Goal: Use online tool/utility: Use online tool/utility

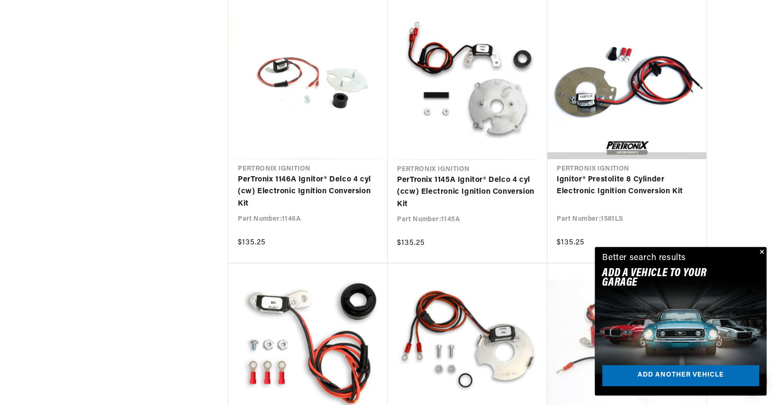
scroll to position [0, 353]
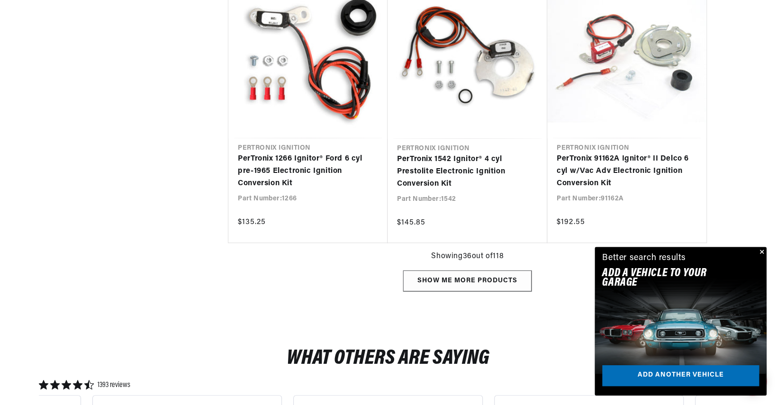
click at [469, 283] on div "Show me more products" at bounding box center [467, 280] width 128 height 21
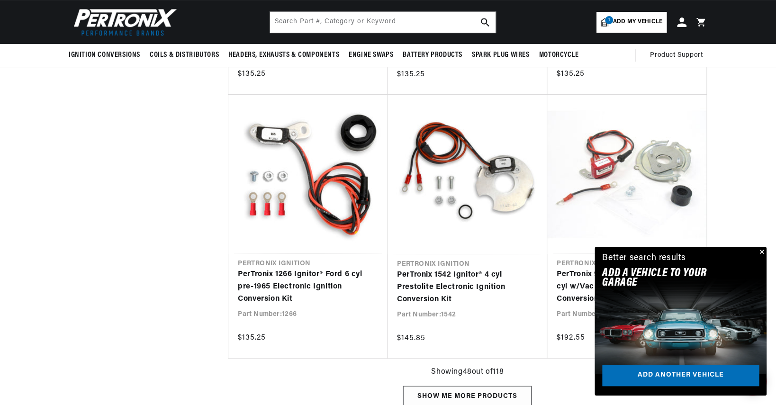
scroll to position [2037, 0]
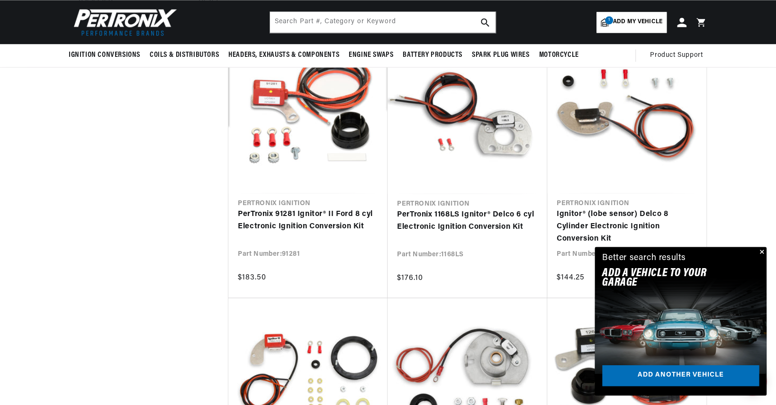
click at [759, 250] on button "Close" at bounding box center [760, 252] width 11 height 11
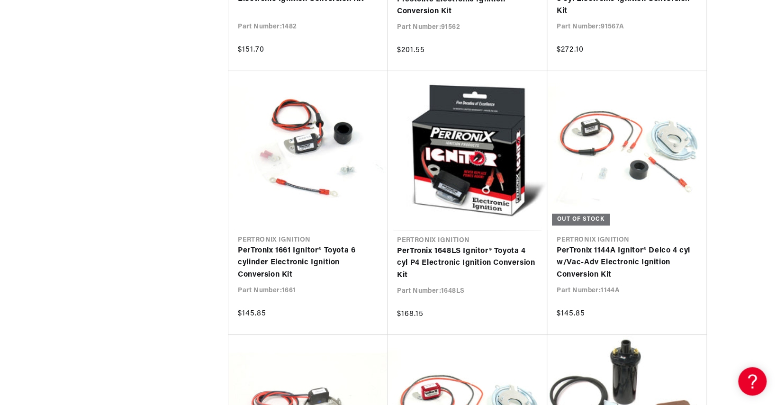
scroll to position [0, 352]
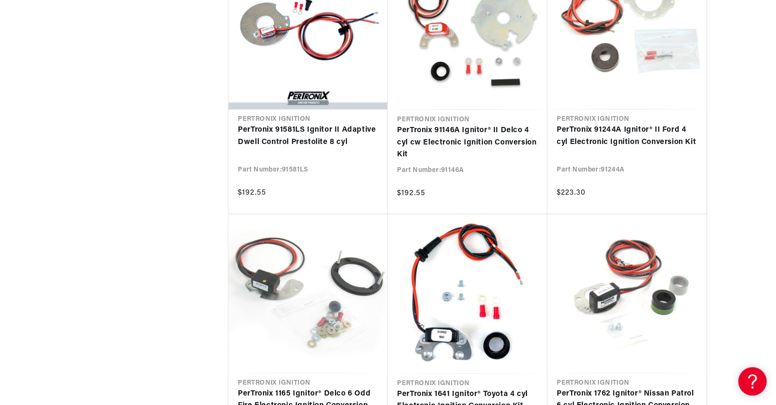
scroll to position [10052, 0]
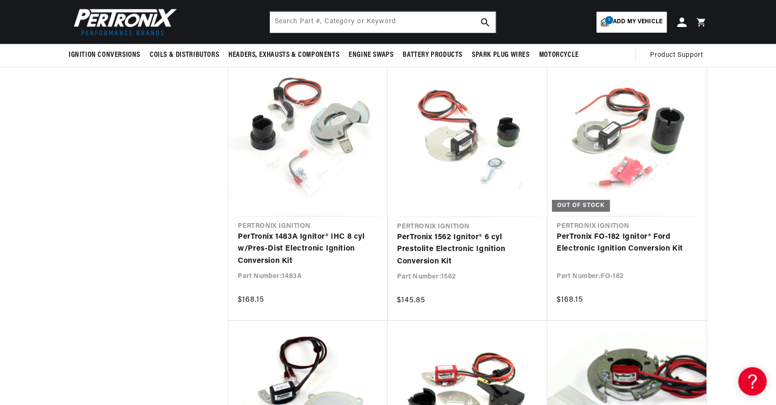
scroll to position [20975, 0]
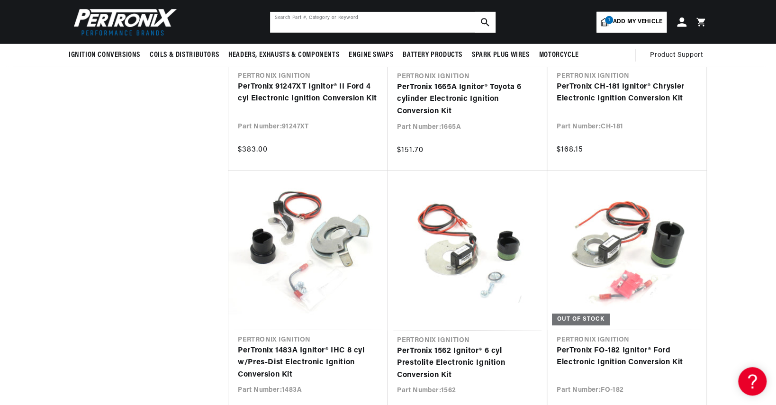
click at [406, 17] on input "text" at bounding box center [382, 22] width 225 height 21
type input "n62a"
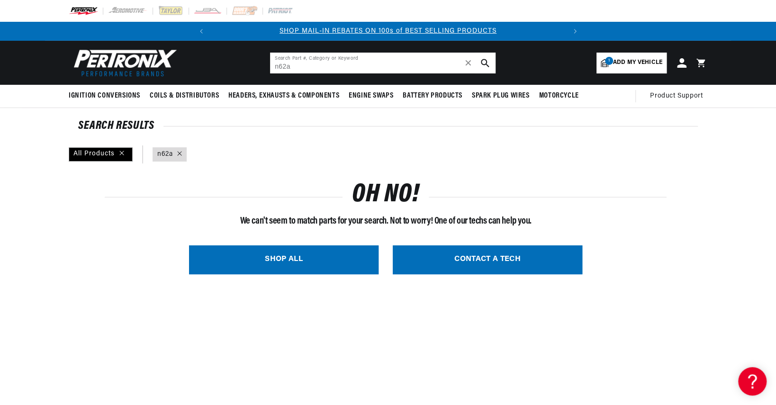
click at [350, 63] on input "n62a" at bounding box center [382, 63] width 225 height 21
type input "n"
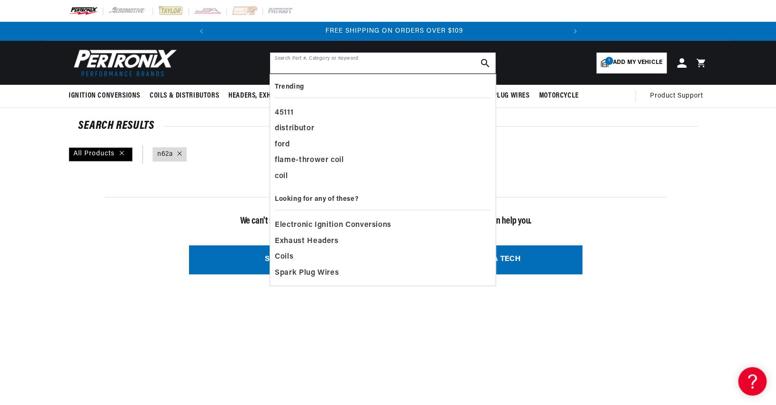
scroll to position [0, 353]
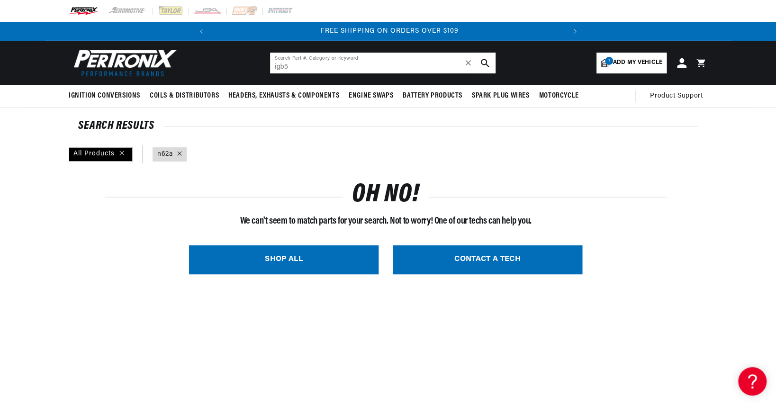
type input "igb5"
click at [121, 152] on div "All Products" at bounding box center [101, 154] width 64 height 14
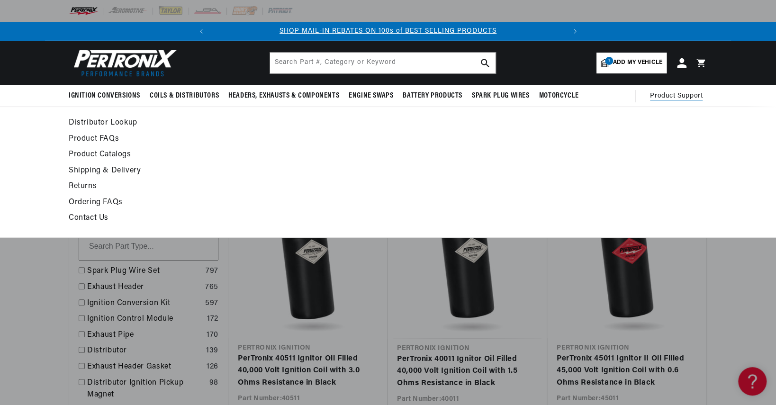
click at [93, 121] on link "Distributor Lookup" at bounding box center [302, 123] width 466 height 13
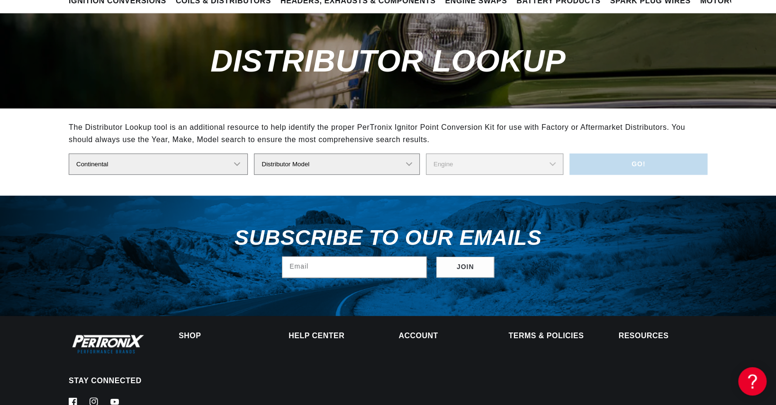
scroll to position [0, 353]
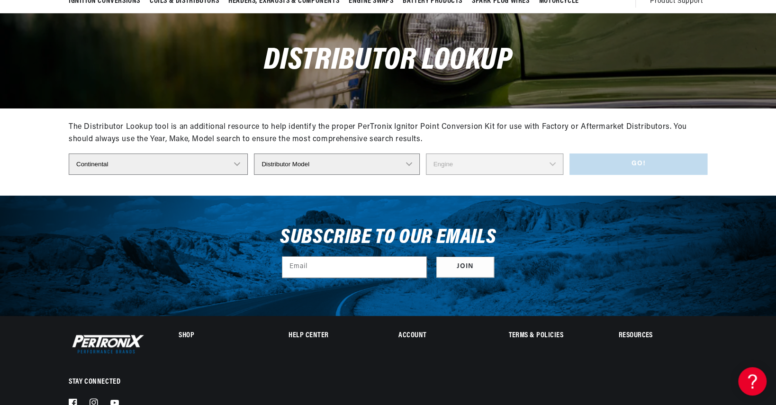
click at [407, 162] on select "Distributor Model F162M-00232 F162M-00311 F162M-00315 F162M-00347 F162M-00412 F…" at bounding box center [336, 163] width 165 height 21
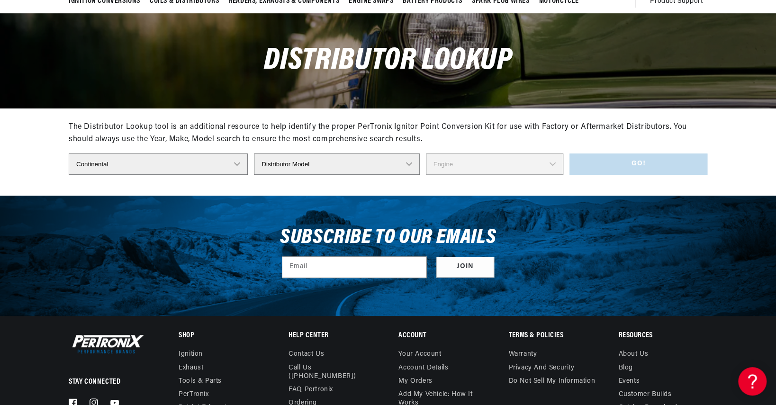
click at [239, 162] on select "Distributor Make Accel Aldon Autolite Bosch Century Chrysler Clark Colt Contine…" at bounding box center [158, 163] width 179 height 21
select select "Prestolite"
click at [69, 153] on select "Distributor Make Accel Aldon Autolite Bosch Century Chrysler Clark Colt Contine…" at bounding box center [158, 163] width 179 height 21
click at [407, 162] on select "Distributor Model 980902 981080 982320 107298 C91 491348-C91 IAD-4008 IAD-4012 …" at bounding box center [340, 163] width 184 height 21
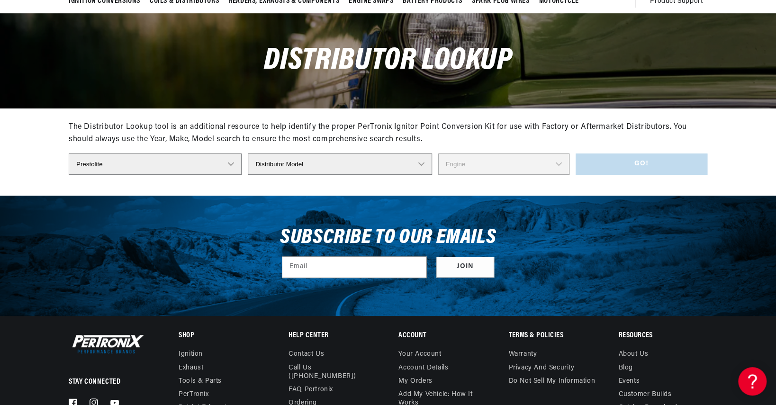
select select "IGB-4045A"
click at [254, 153] on select "Distributor Model 980902 981080 982320 107298 C91 491348-C91 IAD-4008 IAD-4012 …" at bounding box center [340, 163] width 184 height 21
click at [551, 162] on select "Engine 4" at bounding box center [503, 163] width 131 height 21
select select "4"
click at [438, 153] on select "Engine 4" at bounding box center [503, 163] width 131 height 21
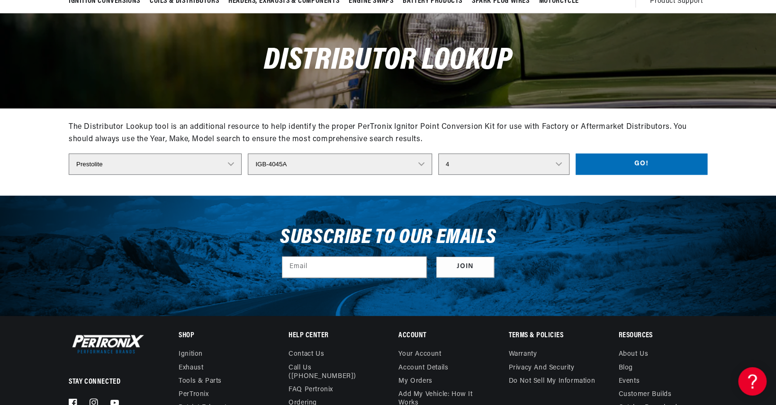
scroll to position [0, 353]
click at [626, 162] on button "Go!" at bounding box center [641, 163] width 132 height 21
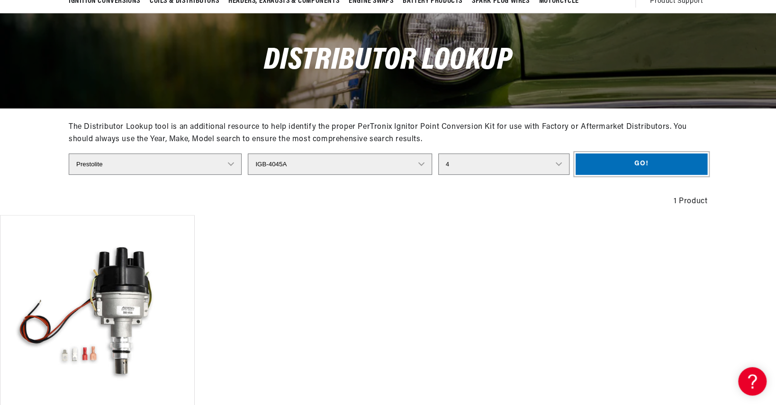
scroll to position [0, 0]
click at [410, 162] on select "Distributor Model 980902 981080 982320 107298 C91 491348-C91 IAD-4008 IAD-4012 …" at bounding box center [340, 163] width 184 height 21
select select "IGB-4304B"
click at [254, 153] on select "Distributor Model 980902 981080 982320 107298 C91 491348-C91 IAD-4008 IAD-4012 …" at bounding box center [340, 163] width 184 height 21
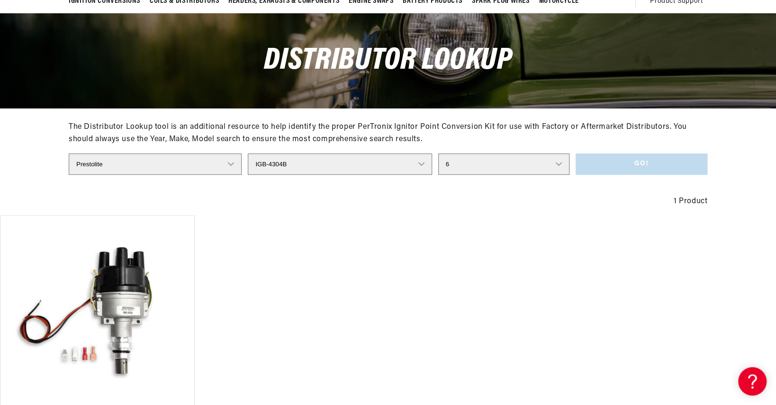
select select
click at [551, 166] on select "Engine 6" at bounding box center [503, 163] width 131 height 21
click at [548, 164] on select "Engine 6" at bounding box center [503, 163] width 131 height 21
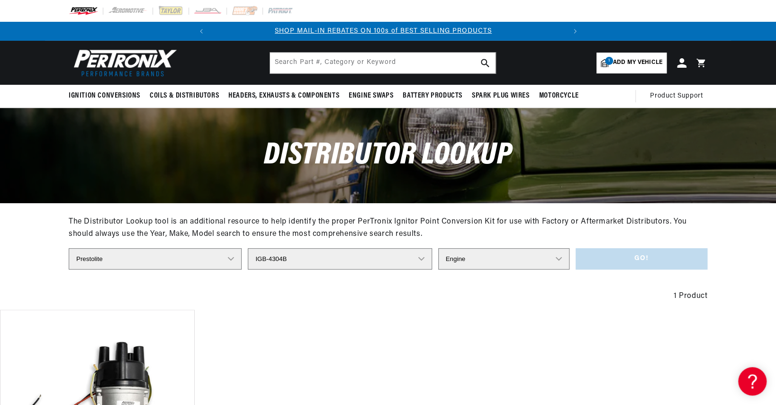
scroll to position [0, 0]
